Goal: Browse casually: Explore the website without a specific task or goal

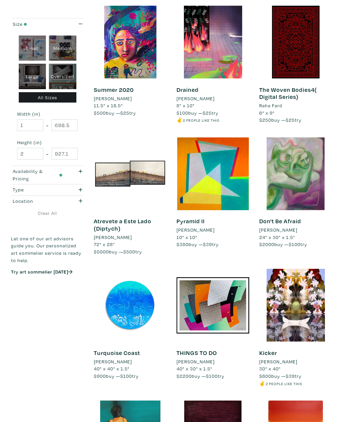
scroll to position [155, 0]
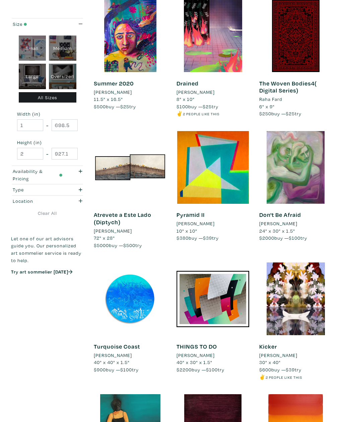
click at [10, 200] on div "Location" at bounding box center [38, 200] width 60 height 7
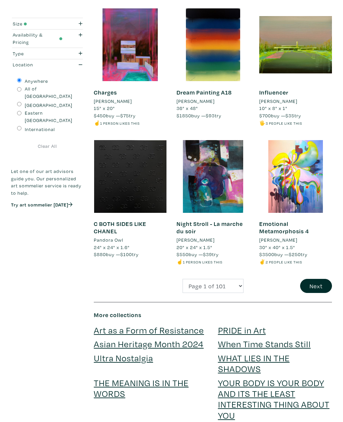
scroll to position [935, 0]
click at [322, 279] on button "Next" at bounding box center [316, 286] width 32 height 14
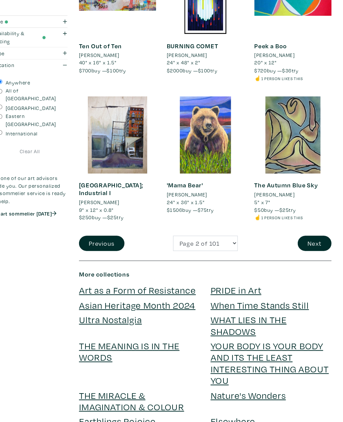
scroll to position [987, 0]
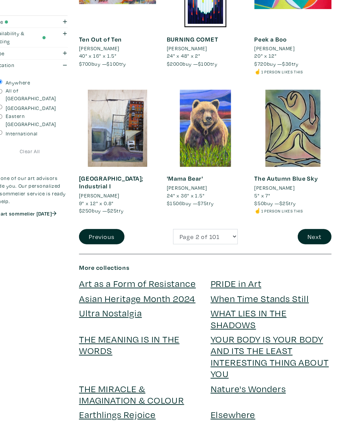
click at [300, 220] on button "Next" at bounding box center [316, 227] width 32 height 14
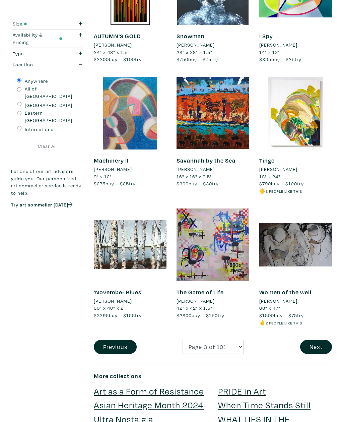
scroll to position [860, 0]
click at [310, 340] on button "Next" at bounding box center [316, 347] width 32 height 14
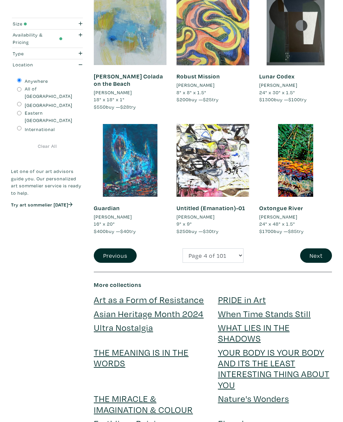
scroll to position [944, 0]
click at [317, 248] on button "Next" at bounding box center [316, 255] width 32 height 14
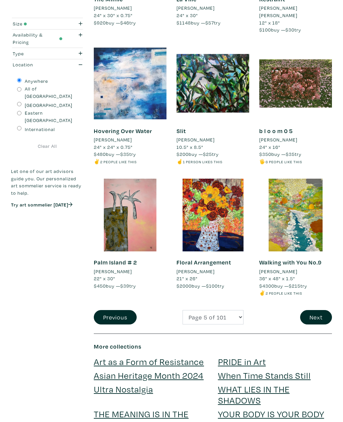
scroll to position [911, 0]
click at [322, 310] on button "Next" at bounding box center [316, 317] width 32 height 14
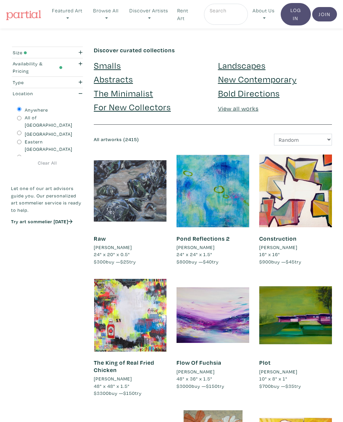
click at [323, 275] on div "Construction Diane Fine 16" x 16" $900 buy — $45 try #white #acrylic paint #con…" at bounding box center [295, 216] width 83 height 124
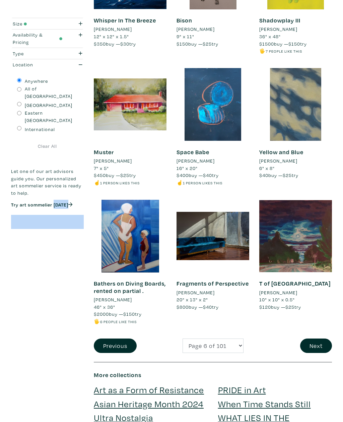
scroll to position [892, 0]
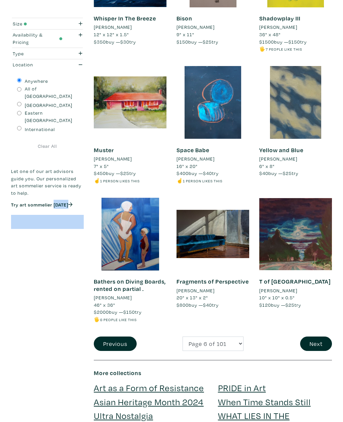
click at [308, 337] on button "Next" at bounding box center [316, 344] width 32 height 14
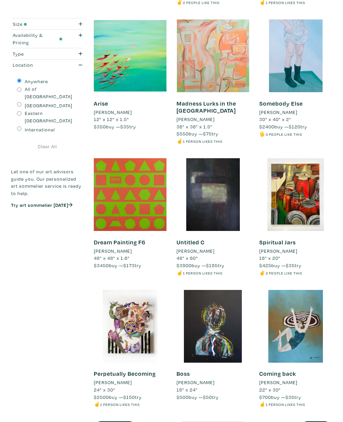
scroll to position [796, 0]
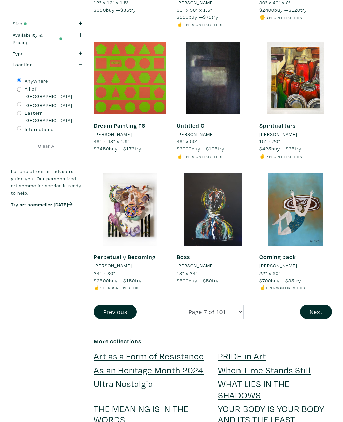
scroll to position [902, 0]
click at [309, 305] on button "Next" at bounding box center [316, 312] width 32 height 14
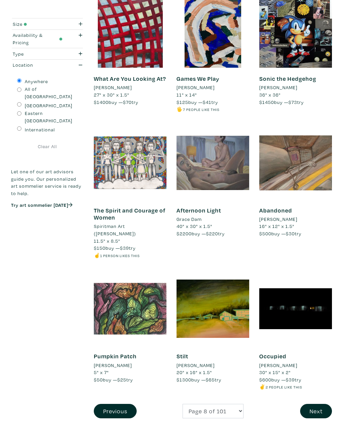
scroll to position [820, 0]
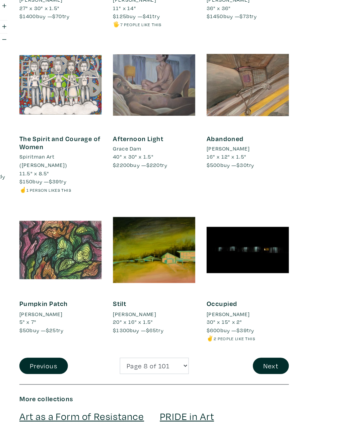
scroll to position [887, 0]
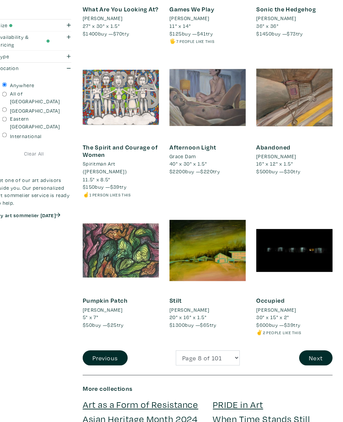
click at [300, 334] on button "Next" at bounding box center [316, 341] width 32 height 14
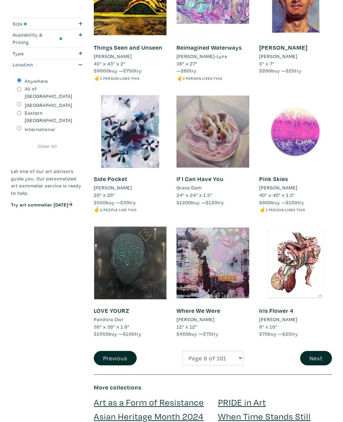
scroll to position [856, 0]
click at [315, 351] on button "Next" at bounding box center [316, 358] width 32 height 14
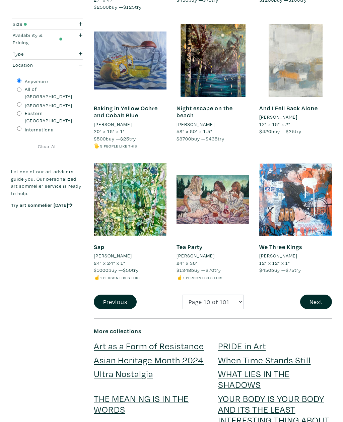
scroll to position [934, 0]
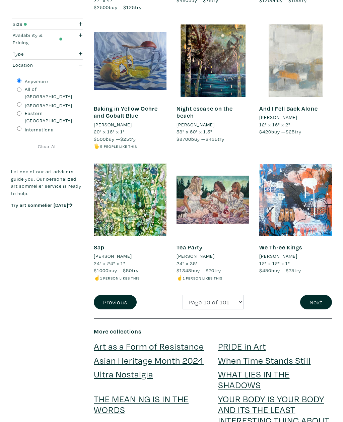
click at [321, 295] on button "Next" at bounding box center [316, 302] width 32 height 14
click at [323, 295] on button "Next" at bounding box center [316, 302] width 32 height 14
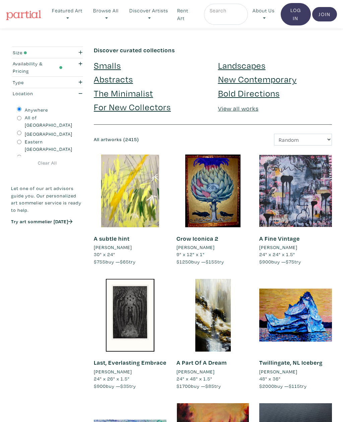
click at [323, 289] on div at bounding box center [295, 315] width 73 height 73
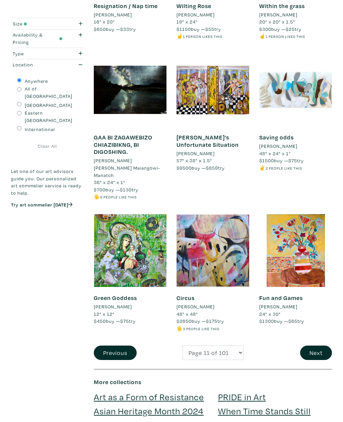
scroll to position [883, 0]
click at [311, 346] on button "Next" at bounding box center [316, 353] width 32 height 14
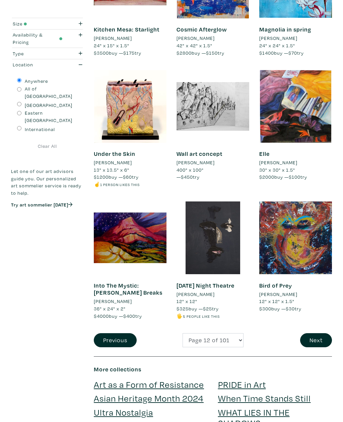
scroll to position [888, 0]
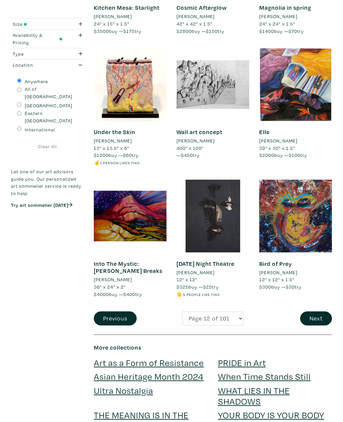
click at [322, 311] on button "Next" at bounding box center [316, 318] width 32 height 14
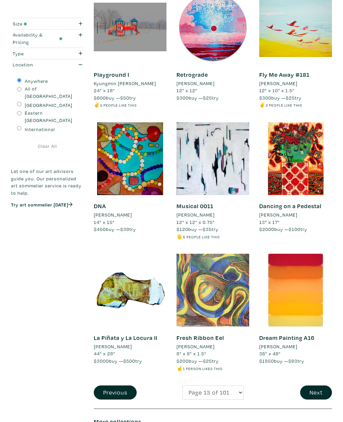
scroll to position [821, 0]
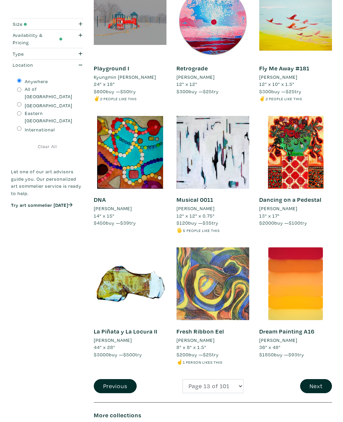
click at [317, 379] on button "Next" at bounding box center [316, 386] width 32 height 14
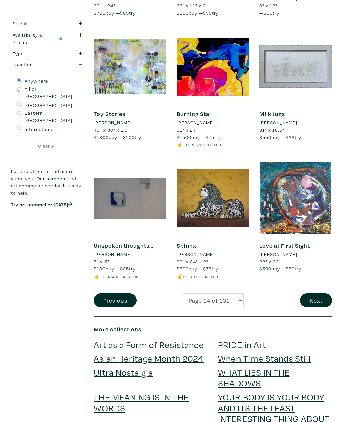
scroll to position [939, 0]
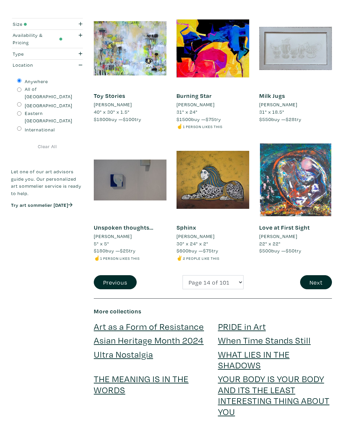
click at [319, 275] on button "Next" at bounding box center [316, 282] width 32 height 14
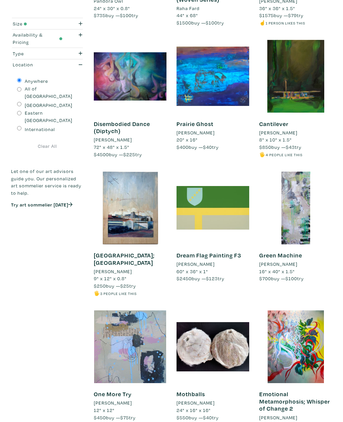
scroll to position [641, 0]
click at [51, 359] on div "Size Small Medium Large Oversized All Sizes Width (in) 1 - 698.5 Height (in) 2 …" at bounding box center [47, 111] width 83 height 1411
click at [55, 354] on div "Size Small Medium Large Oversized All Sizes Width (in) 1 - 698.5 Height (in) 2 …" at bounding box center [47, 111] width 83 height 1411
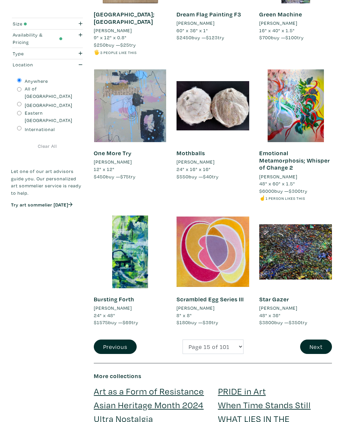
scroll to position [882, 0]
click at [320, 339] on button "Next" at bounding box center [316, 346] width 32 height 14
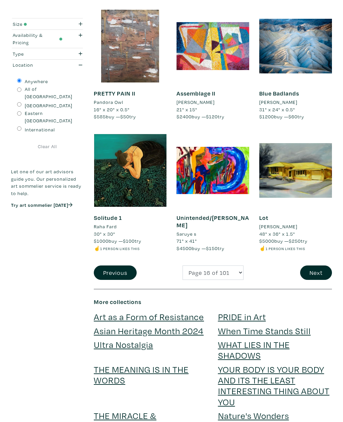
scroll to position [931, 0]
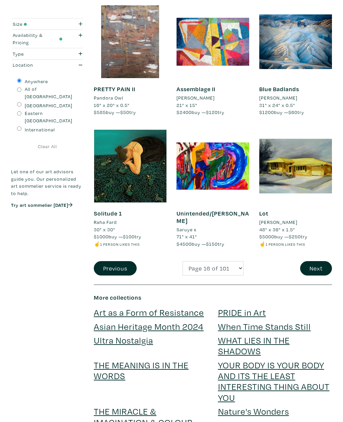
click at [319, 261] on button "Next" at bounding box center [316, 268] width 32 height 14
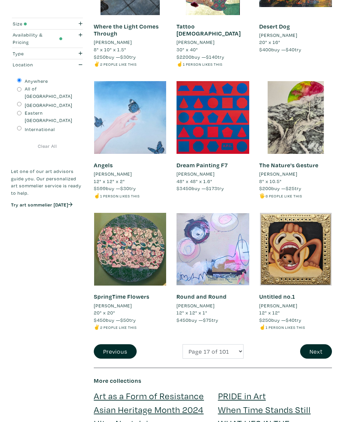
scroll to position [877, 0]
click at [325, 344] on button "Next" at bounding box center [316, 351] width 32 height 14
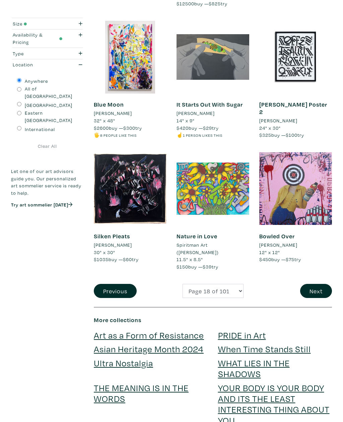
scroll to position [930, 0]
click at [321, 284] on button "Next" at bounding box center [316, 291] width 32 height 14
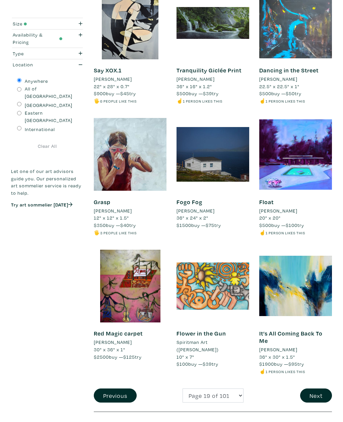
scroll to position [826, 0]
click at [315, 388] on button "Next" at bounding box center [316, 395] width 32 height 14
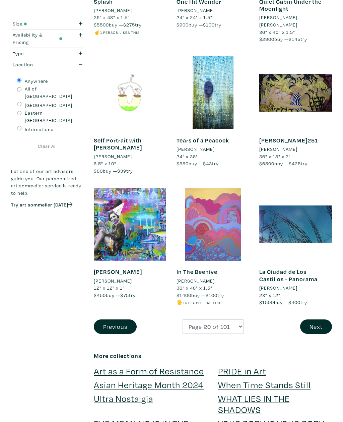
scroll to position [902, 0]
click at [322, 319] on button "Next" at bounding box center [316, 326] width 32 height 14
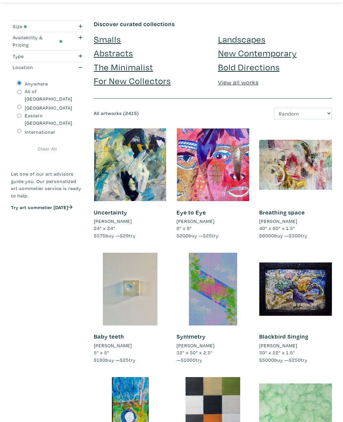
scroll to position [45, 0]
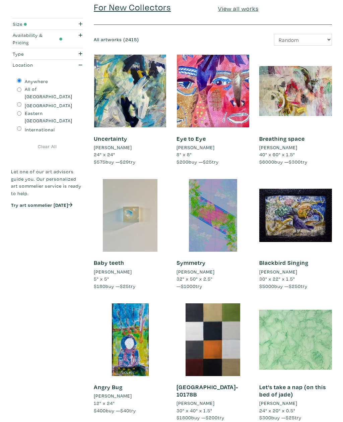
scroll to position [104, 0]
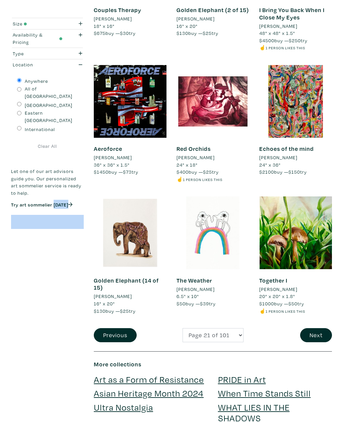
scroll to position [906, 0]
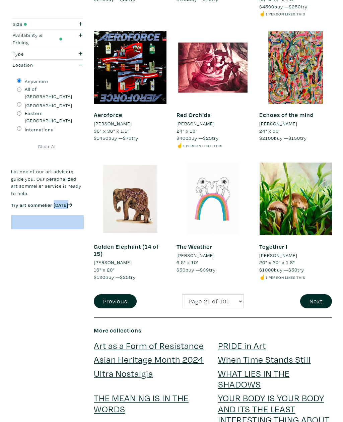
click at [323, 299] on button "Next" at bounding box center [316, 301] width 32 height 14
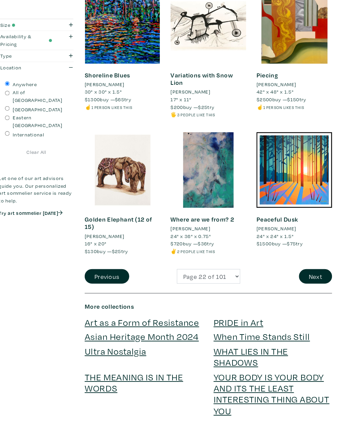
scroll to position [955, 0]
click at [308, 259] on button "Next" at bounding box center [316, 266] width 32 height 14
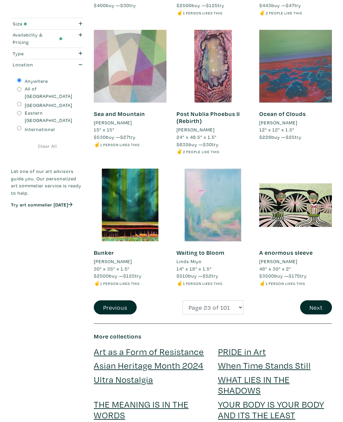
scroll to position [914, 0]
click at [322, 300] on button "Next" at bounding box center [316, 307] width 32 height 14
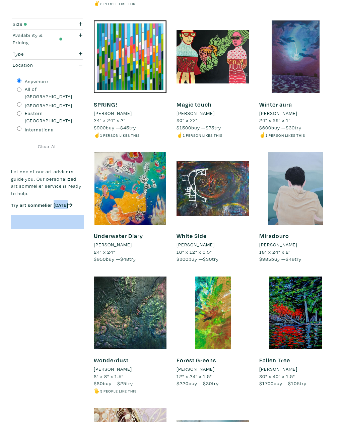
scroll to position [410, 0]
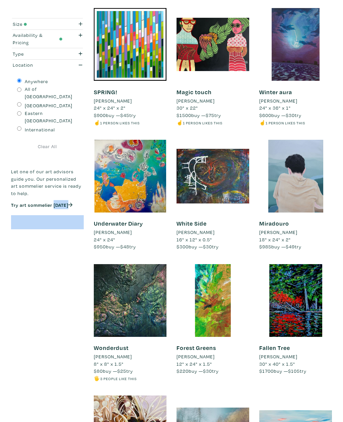
click at [24, 337] on div "Size Small Medium Large Oversized All Sizes Width (in) 1 - 698.5 Height (in) 2 …" at bounding box center [47, 339] width 83 height 1404
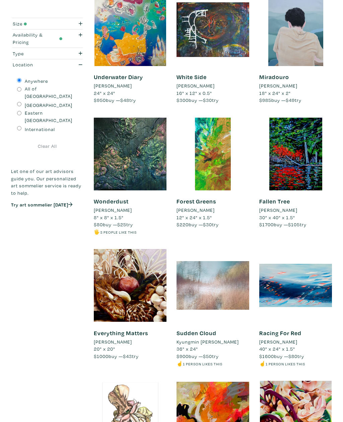
scroll to position [556, 0]
click at [25, 344] on div "Size Small Medium Large Oversized All Sizes Width (in) 1 - 698.5 Height (in) 2 …" at bounding box center [47, 193] width 83 height 1404
click at [28, 348] on div "Size Small Medium Large Oversized All Sizes Width (in) 1 - 698.5 Height (in) 2 …" at bounding box center [47, 193] width 83 height 1404
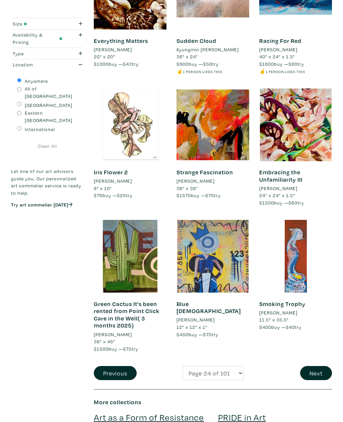
scroll to position [848, 0]
click at [323, 366] on button "Next" at bounding box center [316, 373] width 32 height 14
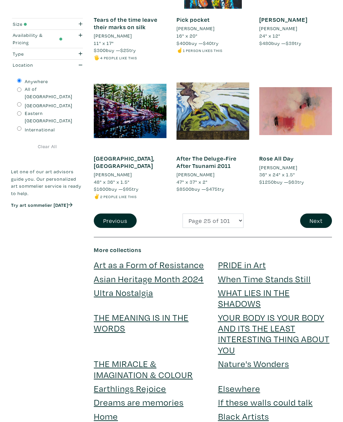
scroll to position [1018, 0]
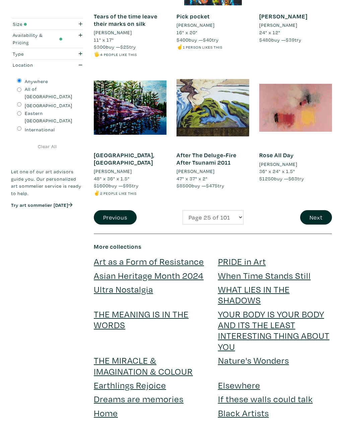
click at [319, 210] on button "Next" at bounding box center [316, 217] width 32 height 14
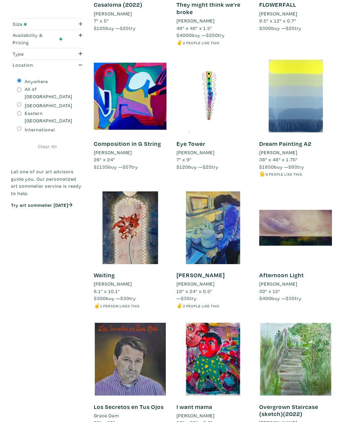
scroll to position [794, 0]
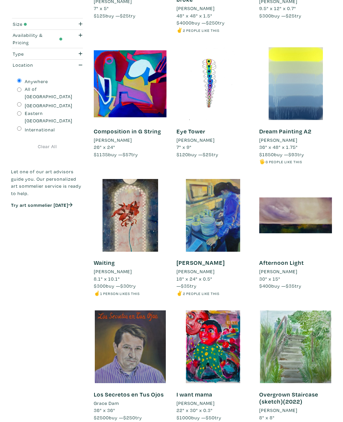
click at [325, 310] on div at bounding box center [295, 346] width 73 height 73
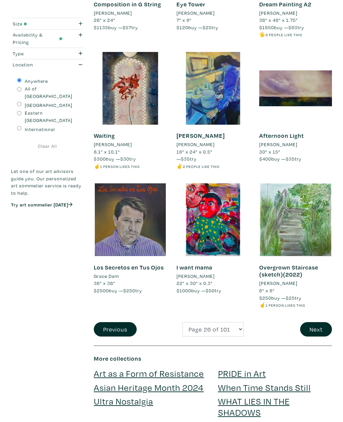
scroll to position [921, 0]
click at [317, 322] on button "Next" at bounding box center [316, 329] width 32 height 14
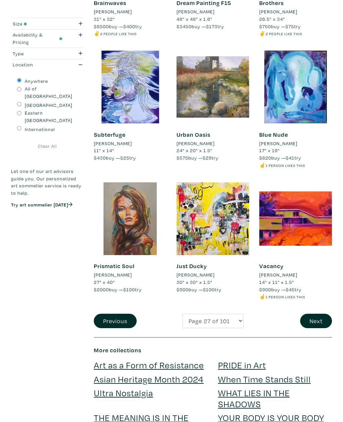
scroll to position [893, 0]
click at [310, 314] on button "Next" at bounding box center [316, 321] width 32 height 14
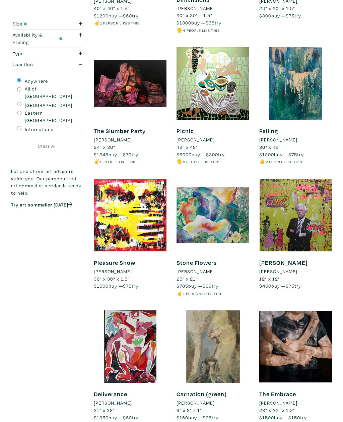
scroll to position [517, 0]
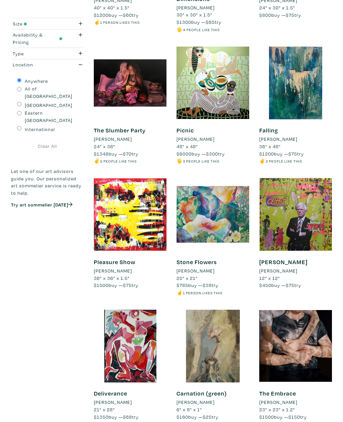
click at [16, 342] on div "Size Small Medium Large Oversized All Sizes Width (in) 1 - 698.5 Height (in) 2 …" at bounding box center [47, 235] width 83 height 1411
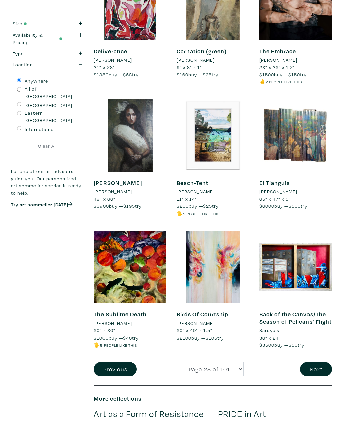
scroll to position [859, 0]
click at [320, 362] on button "Next" at bounding box center [316, 369] width 32 height 14
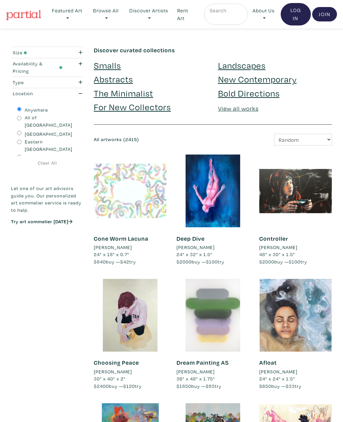
click at [301, 332] on div at bounding box center [295, 315] width 73 height 73
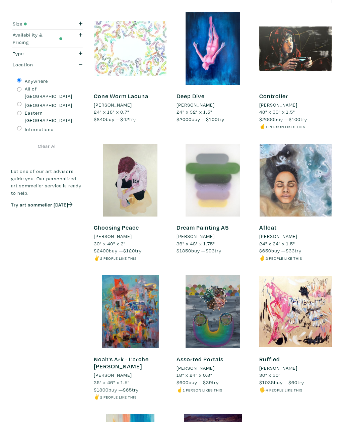
scroll to position [142, 0]
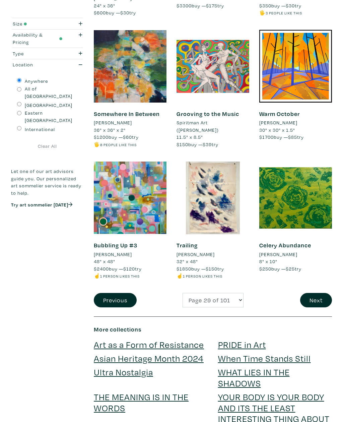
scroll to position [930, 0]
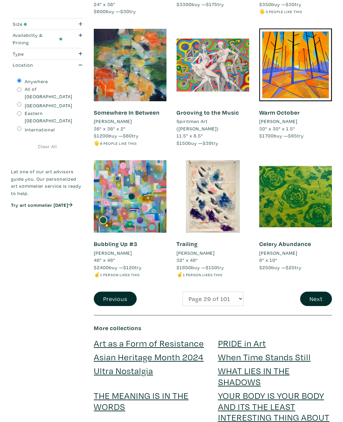
click at [318, 292] on button "Next" at bounding box center [316, 299] width 32 height 14
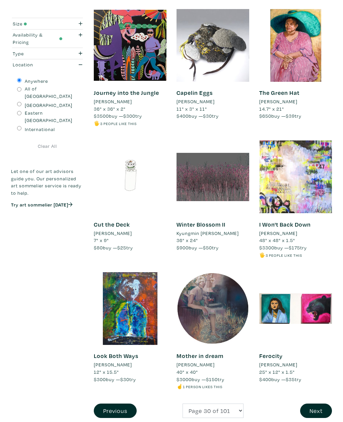
scroll to position [803, 0]
click at [320, 404] on button "Next" at bounding box center [316, 411] width 32 height 14
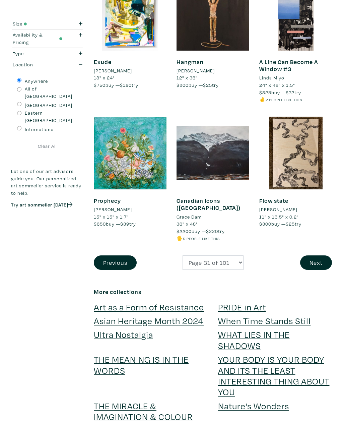
scroll to position [966, 0]
click at [320, 255] on button "Next" at bounding box center [316, 262] width 32 height 14
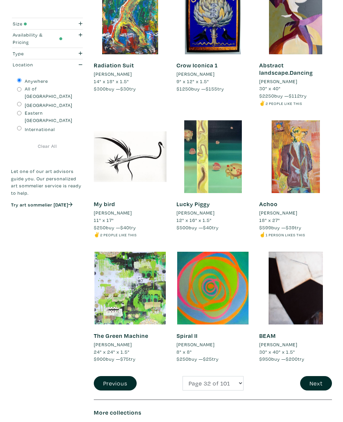
scroll to position [831, 0]
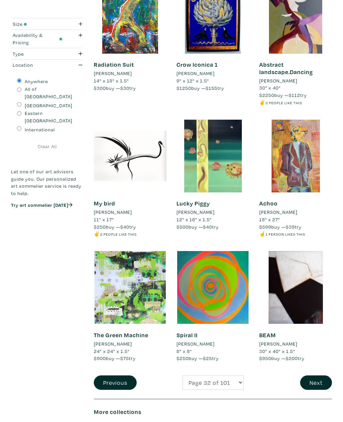
click at [322, 375] on button "Next" at bounding box center [316, 382] width 32 height 14
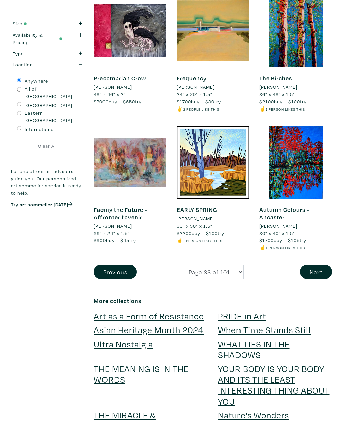
scroll to position [949, 0]
click at [321, 265] on button "Next" at bounding box center [316, 272] width 32 height 14
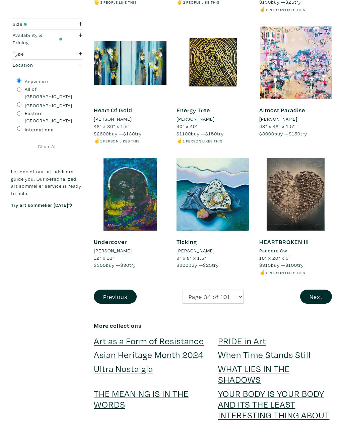
scroll to position [929, 0]
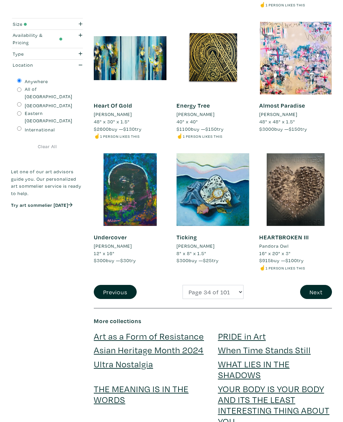
click at [319, 286] on button "Next" at bounding box center [316, 292] width 32 height 14
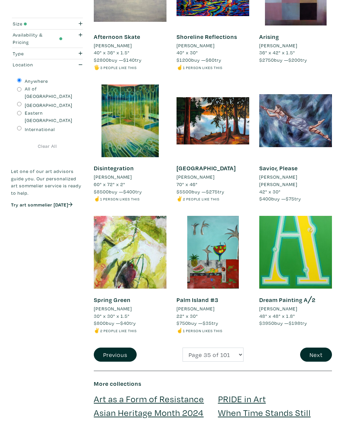
scroll to position [867, 0]
click at [323, 348] on button "Next" at bounding box center [316, 355] width 32 height 14
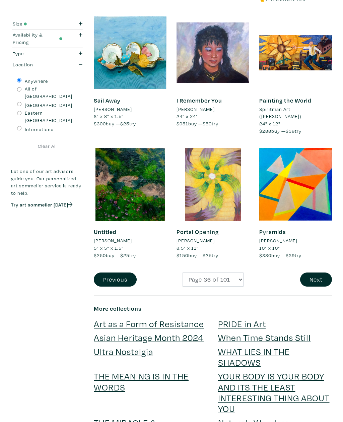
scroll to position [928, 0]
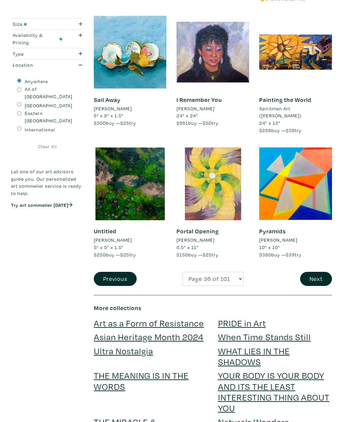
click at [319, 272] on button "Next" at bounding box center [316, 279] width 32 height 14
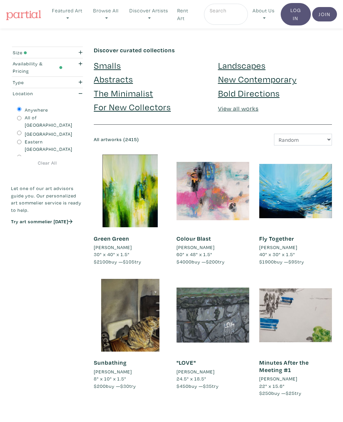
click at [319, 249] on div "[PERSON_NAME]" at bounding box center [295, 247] width 73 height 7
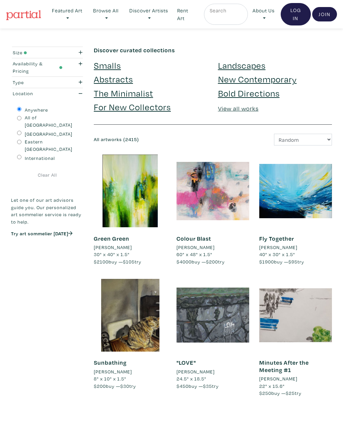
click at [311, 190] on div at bounding box center [295, 190] width 73 height 73
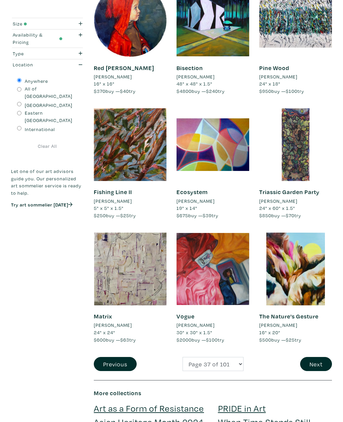
scroll to position [821, 0]
click at [309, 357] on button "Next" at bounding box center [316, 364] width 32 height 14
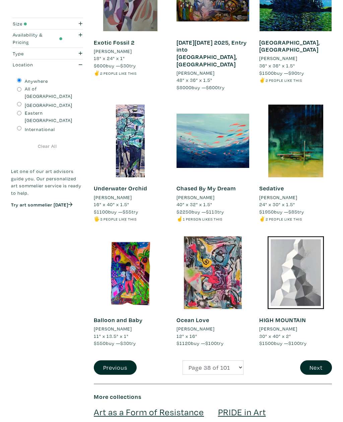
scroll to position [860, 0]
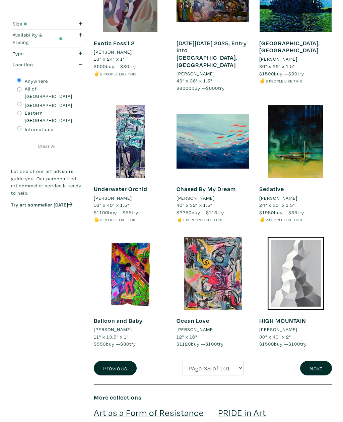
click at [323, 361] on button "Next" at bounding box center [316, 368] width 32 height 14
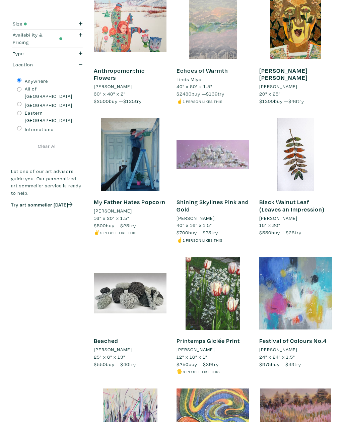
scroll to position [703, 0]
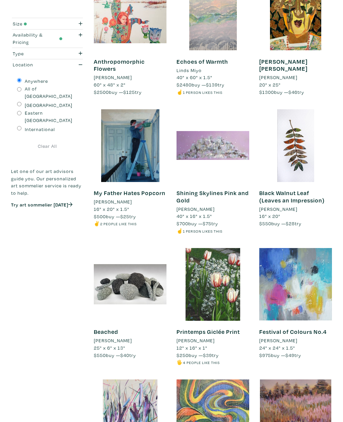
click at [23, 353] on div "Size Small Medium Large Oversized All Sizes Width (in) 1 - 698.5 Height (in) 2 …" at bounding box center [47, 49] width 83 height 1411
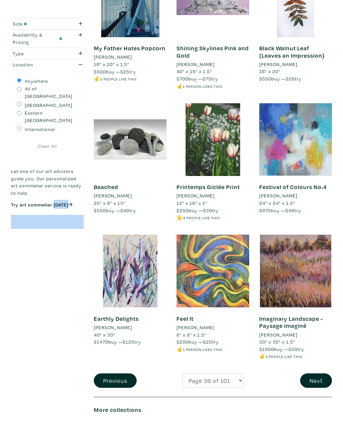
scroll to position [848, 0]
click at [323, 373] on button "Next" at bounding box center [316, 380] width 32 height 14
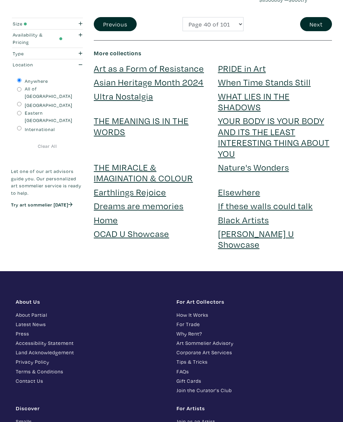
scroll to position [1198, 0]
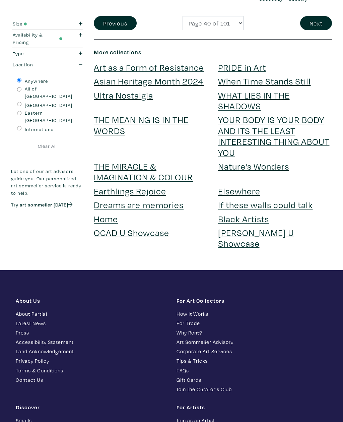
click at [315, 76] on h4 "When Time Stands Still" at bounding box center [275, 81] width 114 height 11
click at [320, 16] on button "Next" at bounding box center [316, 23] width 32 height 14
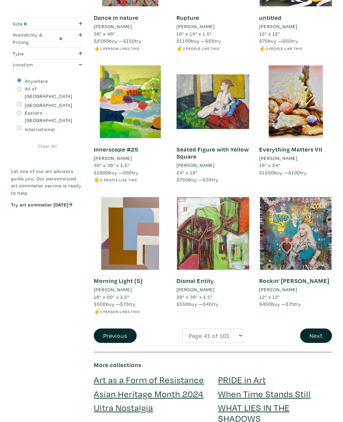
scroll to position [900, 0]
click at [326, 328] on button "Next" at bounding box center [316, 335] width 32 height 14
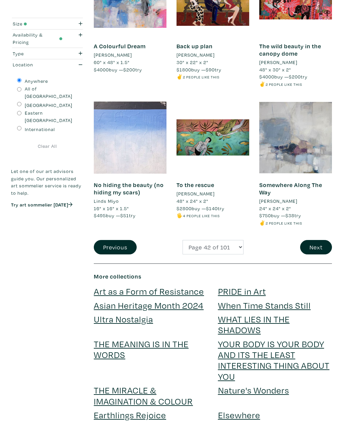
scroll to position [989, 0]
click at [323, 240] on button "Next" at bounding box center [316, 247] width 32 height 14
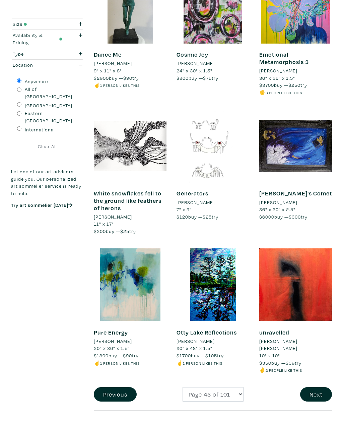
scroll to position [859, 0]
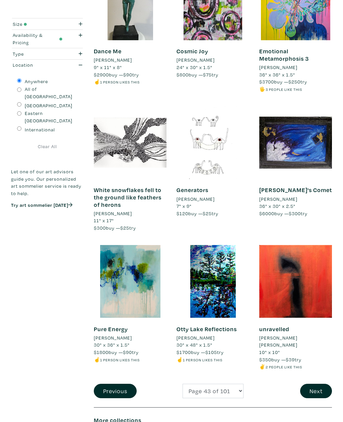
click at [323, 384] on button "Next" at bounding box center [316, 391] width 32 height 14
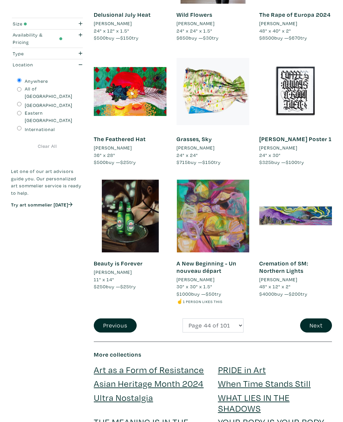
scroll to position [883, 0]
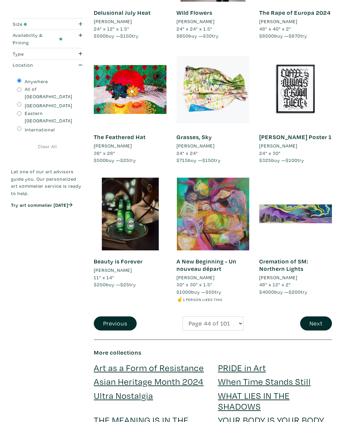
click at [321, 316] on button "Next" at bounding box center [316, 323] width 32 height 14
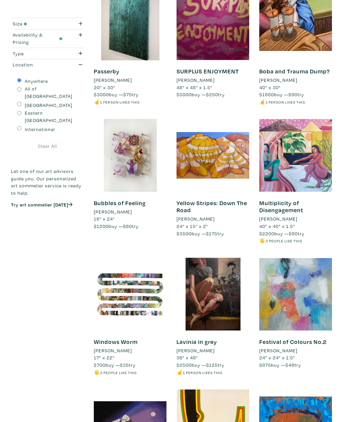
scroll to position [299, 0]
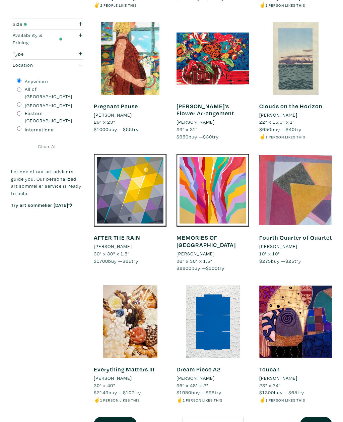
scroll to position [822, 0]
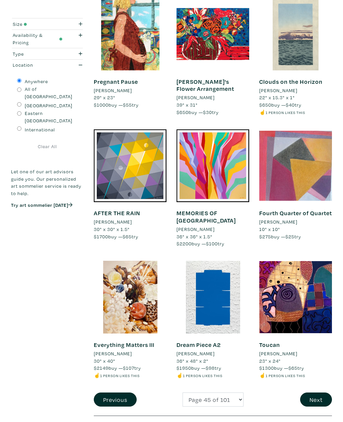
click at [322, 392] on button "Next" at bounding box center [316, 399] width 32 height 14
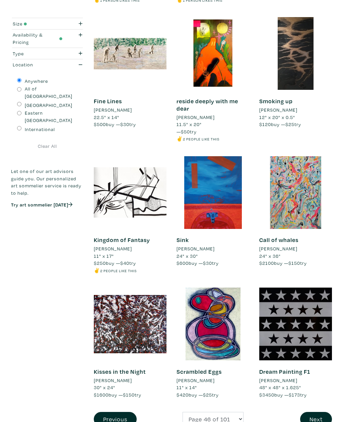
scroll to position [817, 0]
click at [322, 412] on button "Next" at bounding box center [316, 419] width 32 height 14
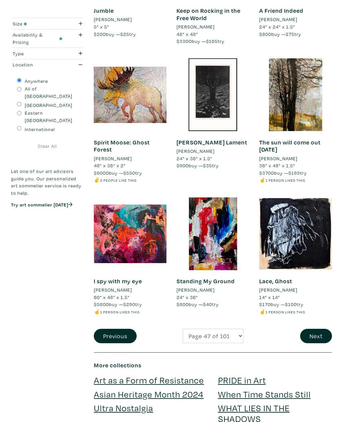
scroll to position [913, 0]
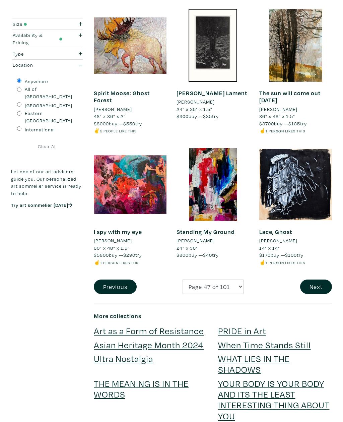
click at [319, 282] on button "Next" at bounding box center [316, 287] width 32 height 14
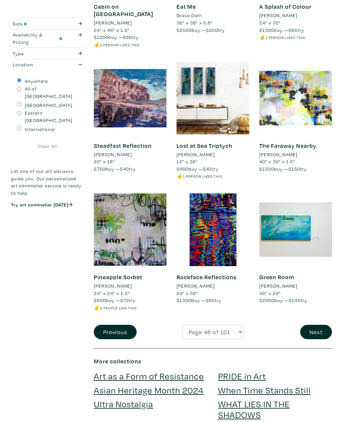
scroll to position [904, 0]
click at [320, 325] on button "Next" at bounding box center [316, 332] width 32 height 14
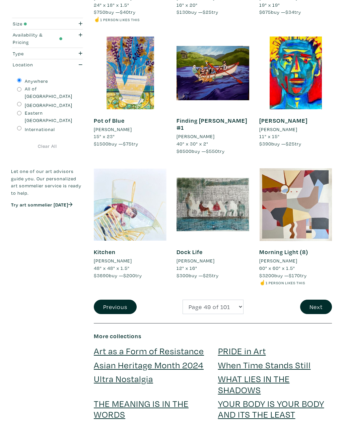
scroll to position [908, 0]
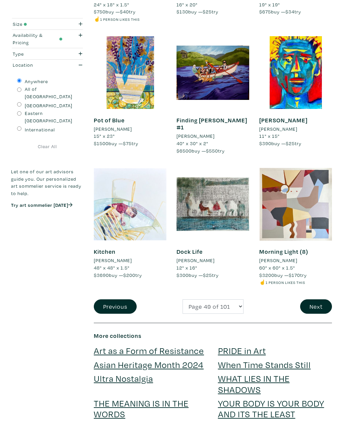
click at [321, 299] on button "Next" at bounding box center [316, 306] width 32 height 14
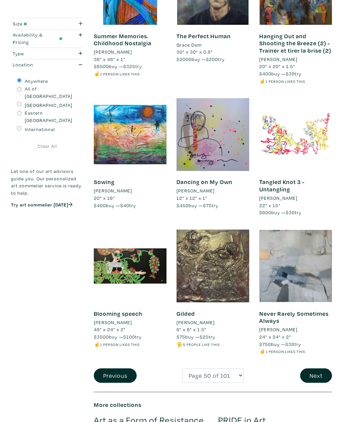
scroll to position [876, 0]
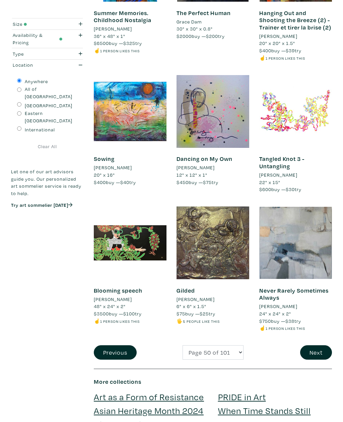
click at [323, 346] on button "Next" at bounding box center [316, 352] width 32 height 14
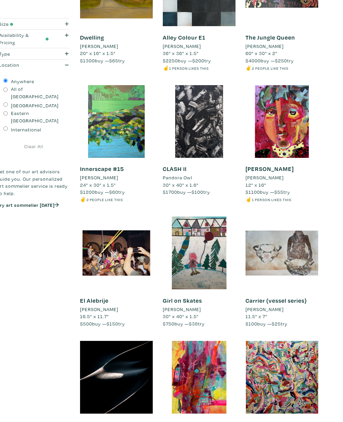
scroll to position [557, 0]
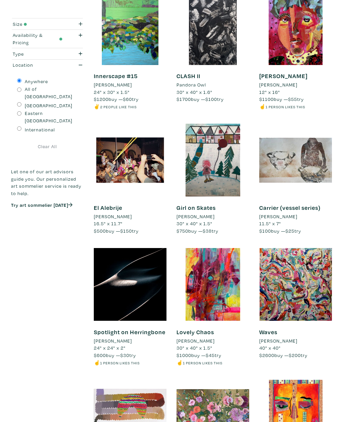
click at [4, 254] on div "Size Small Medium Large Oversized All Sizes Width (in) 1 - 698.5 Height (in) 2 …" at bounding box center [171, 184] width 343 height 1389
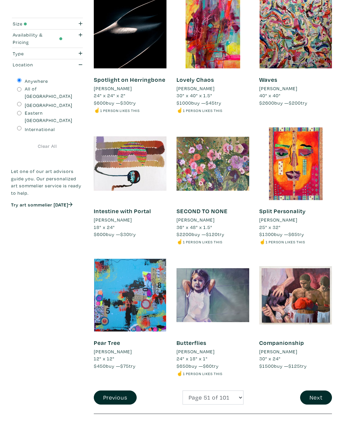
scroll to position [809, 0]
click at [322, 390] on button "Next" at bounding box center [316, 397] width 32 height 14
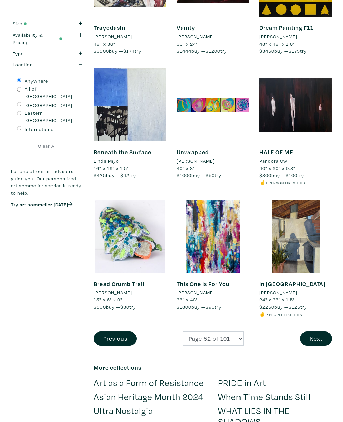
scroll to position [868, 0]
click at [320, 331] on button "Next" at bounding box center [316, 338] width 32 height 14
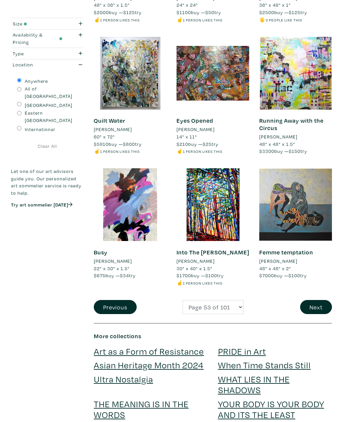
scroll to position [914, 0]
click at [321, 300] on button "Next" at bounding box center [316, 307] width 32 height 14
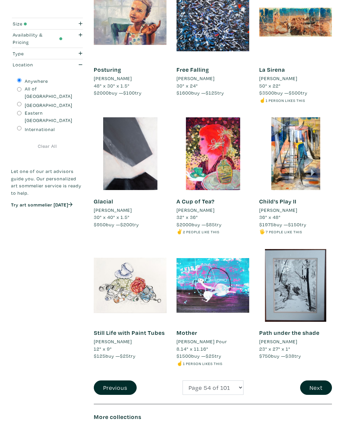
scroll to position [812, 0]
click at [322, 380] on button "Next" at bounding box center [316, 387] width 32 height 14
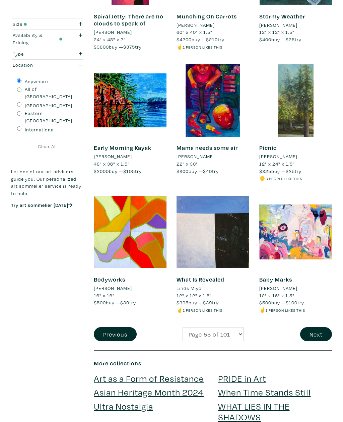
scroll to position [893, 0]
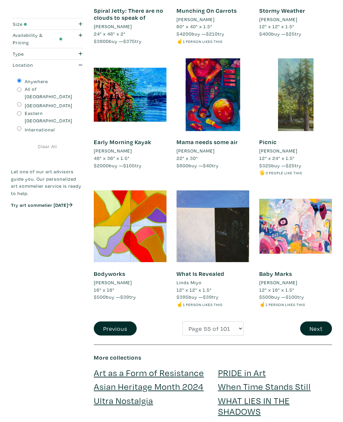
click at [317, 321] on button "Next" at bounding box center [316, 328] width 32 height 14
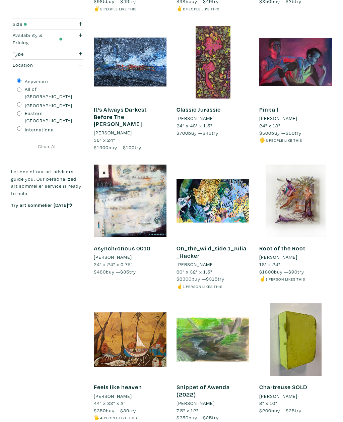
scroll to position [813, 0]
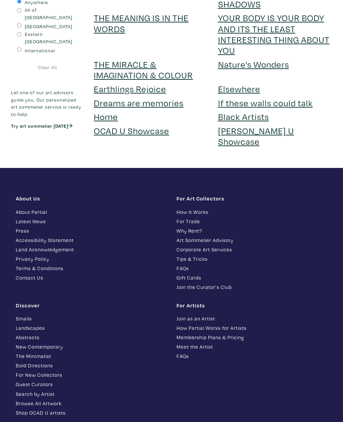
scroll to position [1307, 0]
